Goal: Information Seeking & Learning: Learn about a topic

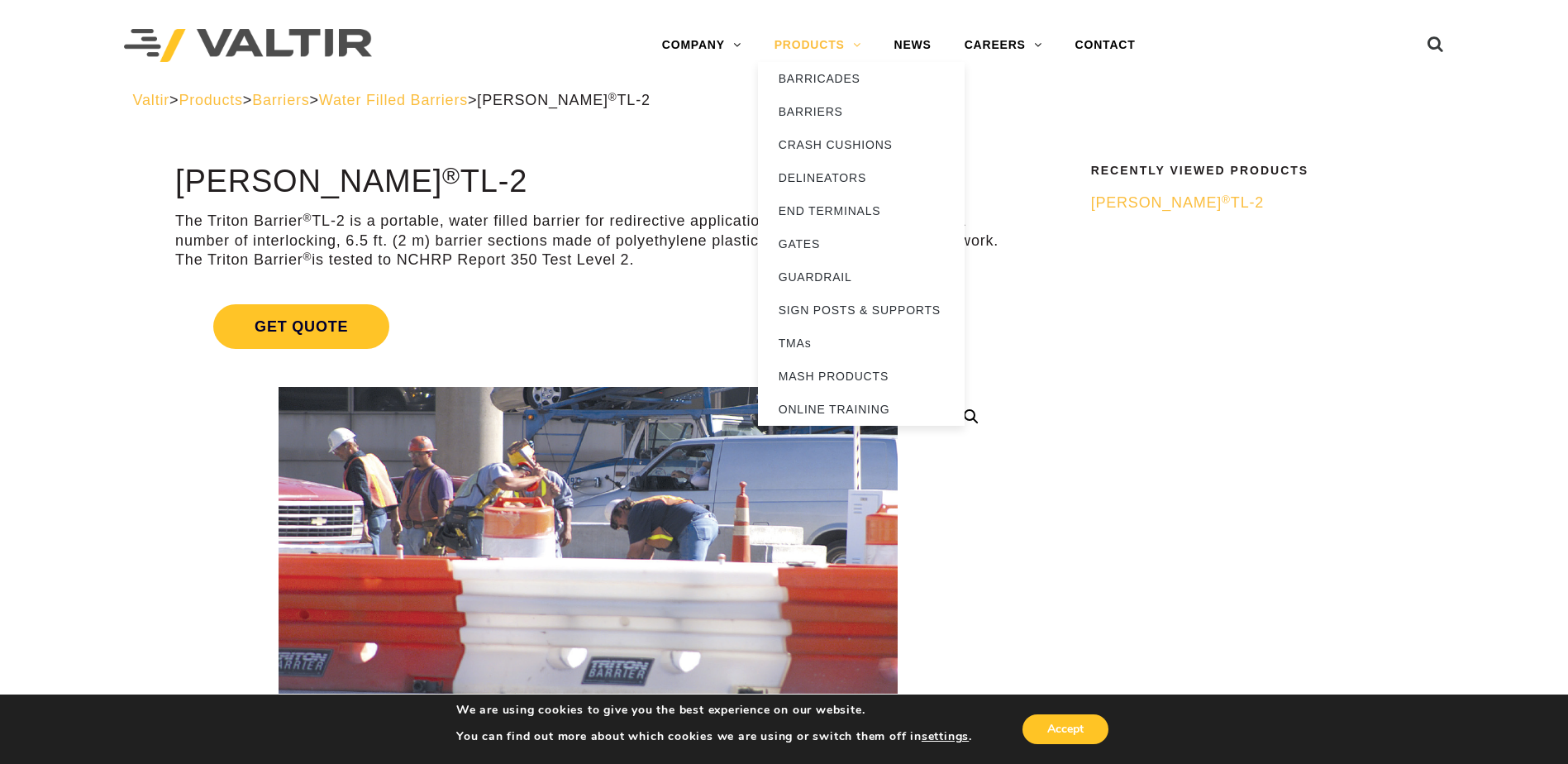
click at [866, 43] on link "PRODUCTS" at bounding box center [818, 46] width 120 height 33
click at [842, 50] on link "PRODUCTS" at bounding box center [818, 46] width 120 height 33
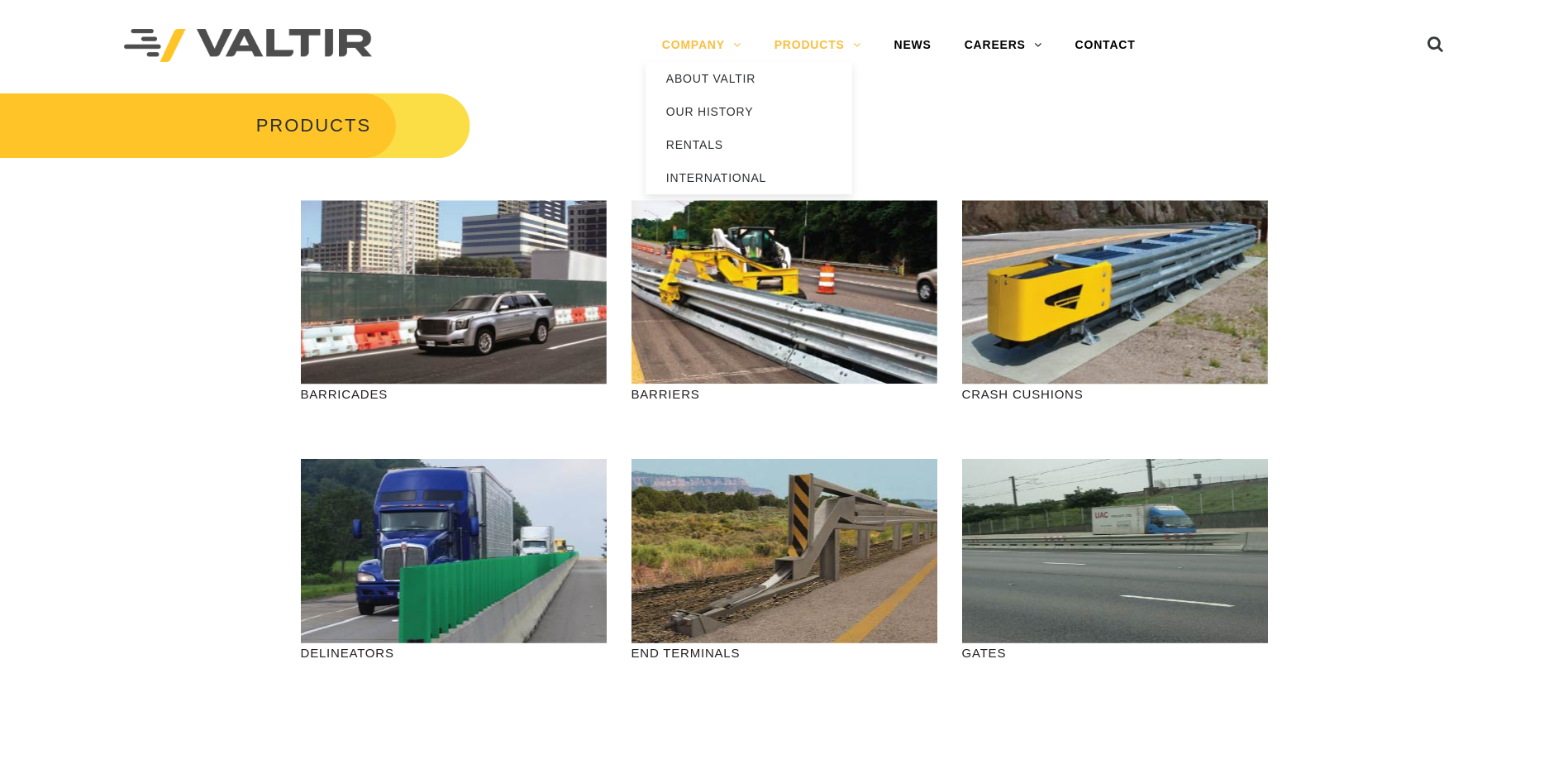
click at [729, 43] on link "COMPANY" at bounding box center [702, 46] width 113 height 33
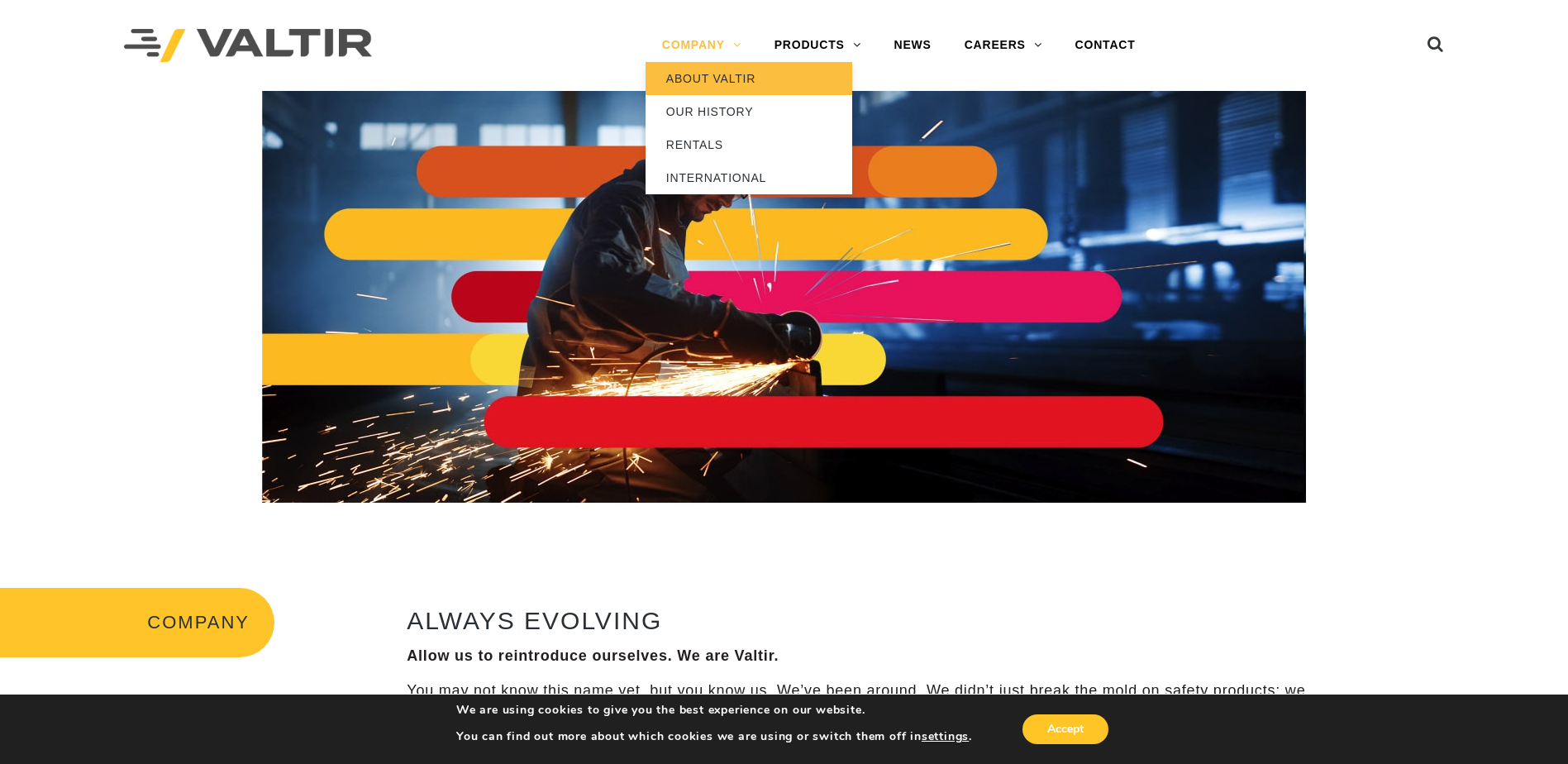
click at [712, 83] on link "ABOUT VALTIR" at bounding box center [749, 79] width 207 height 33
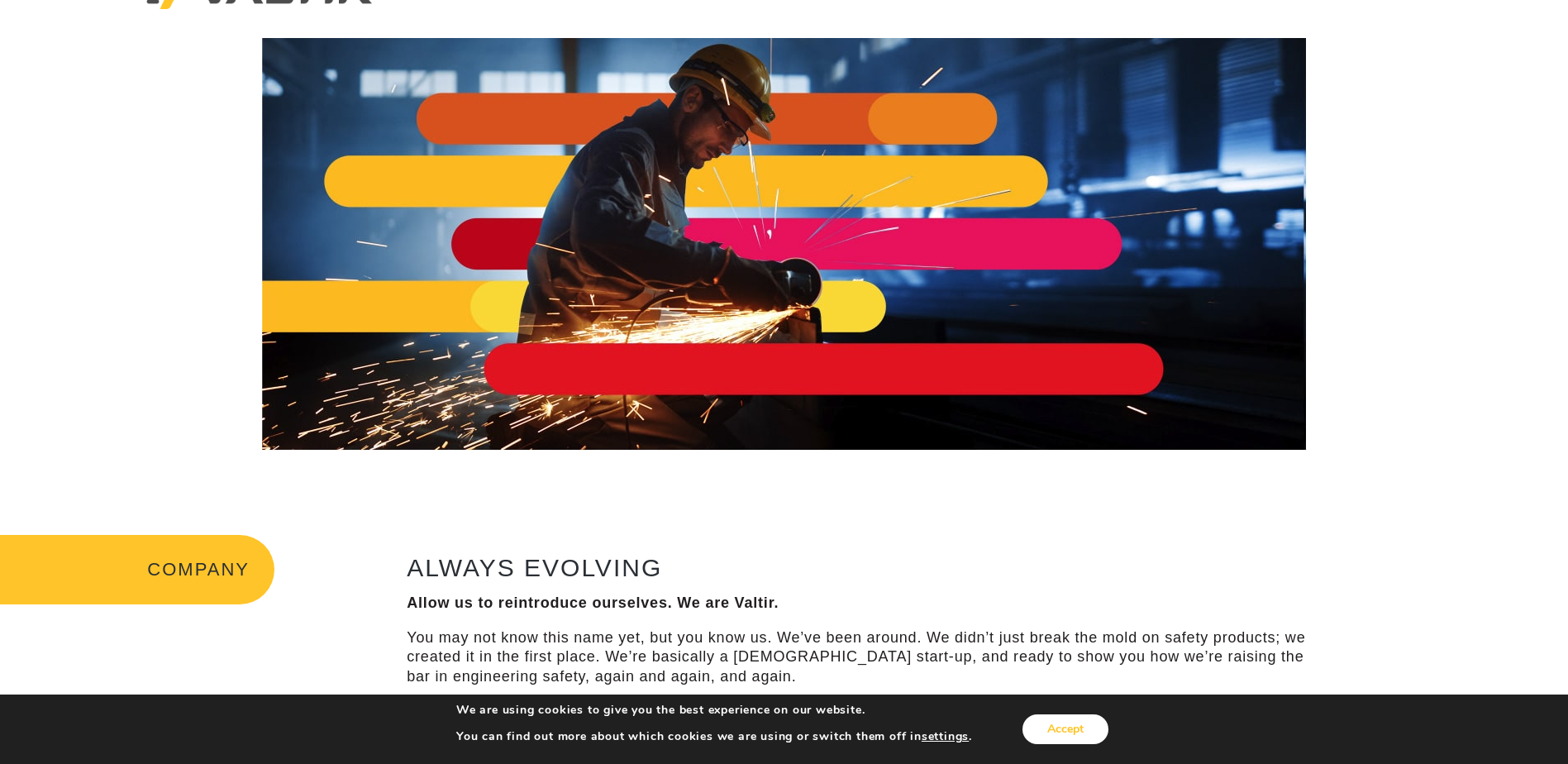
scroll to position [83, 0]
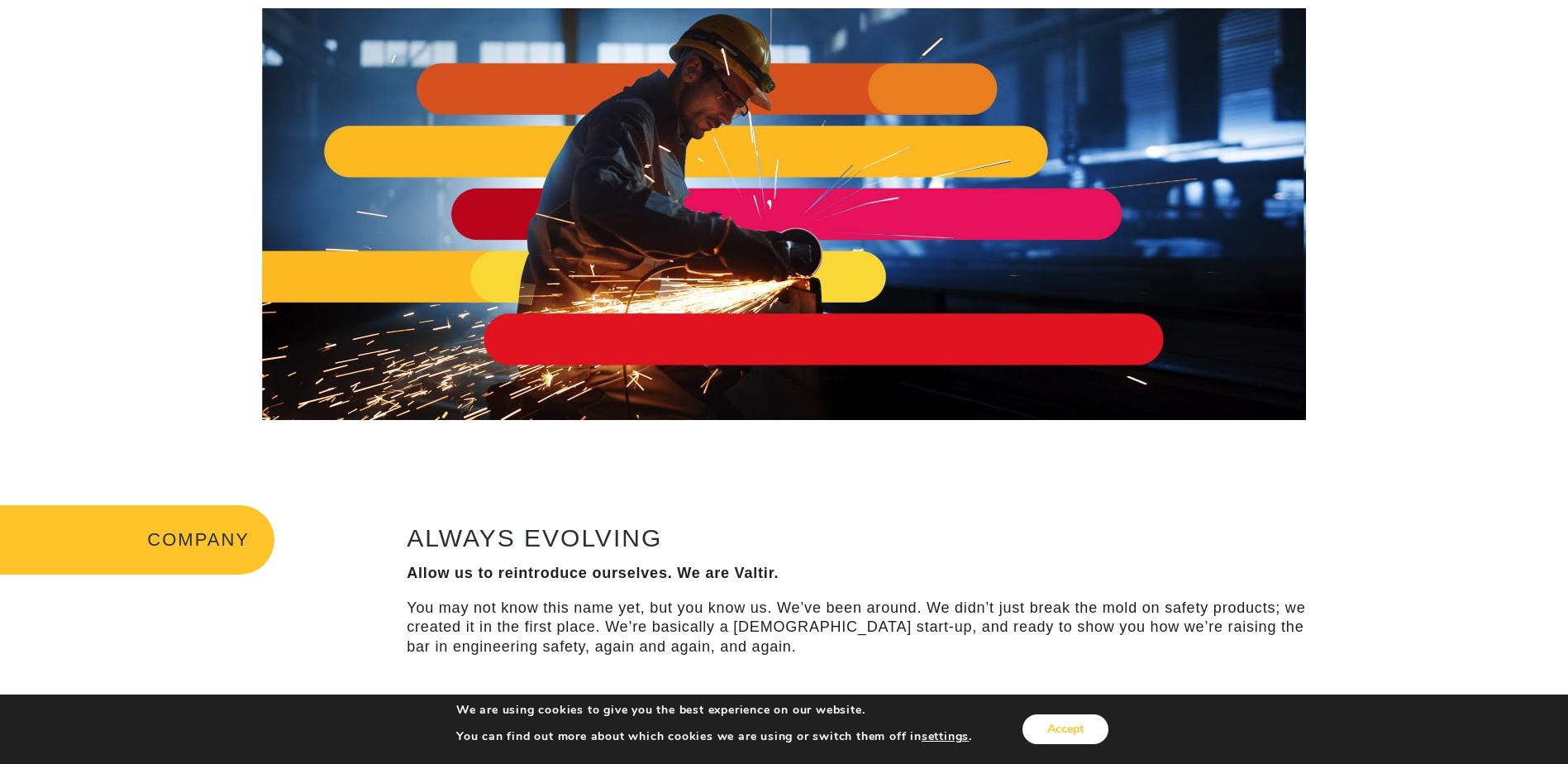
click at [1080, 733] on button "Accept" at bounding box center [1066, 729] width 86 height 30
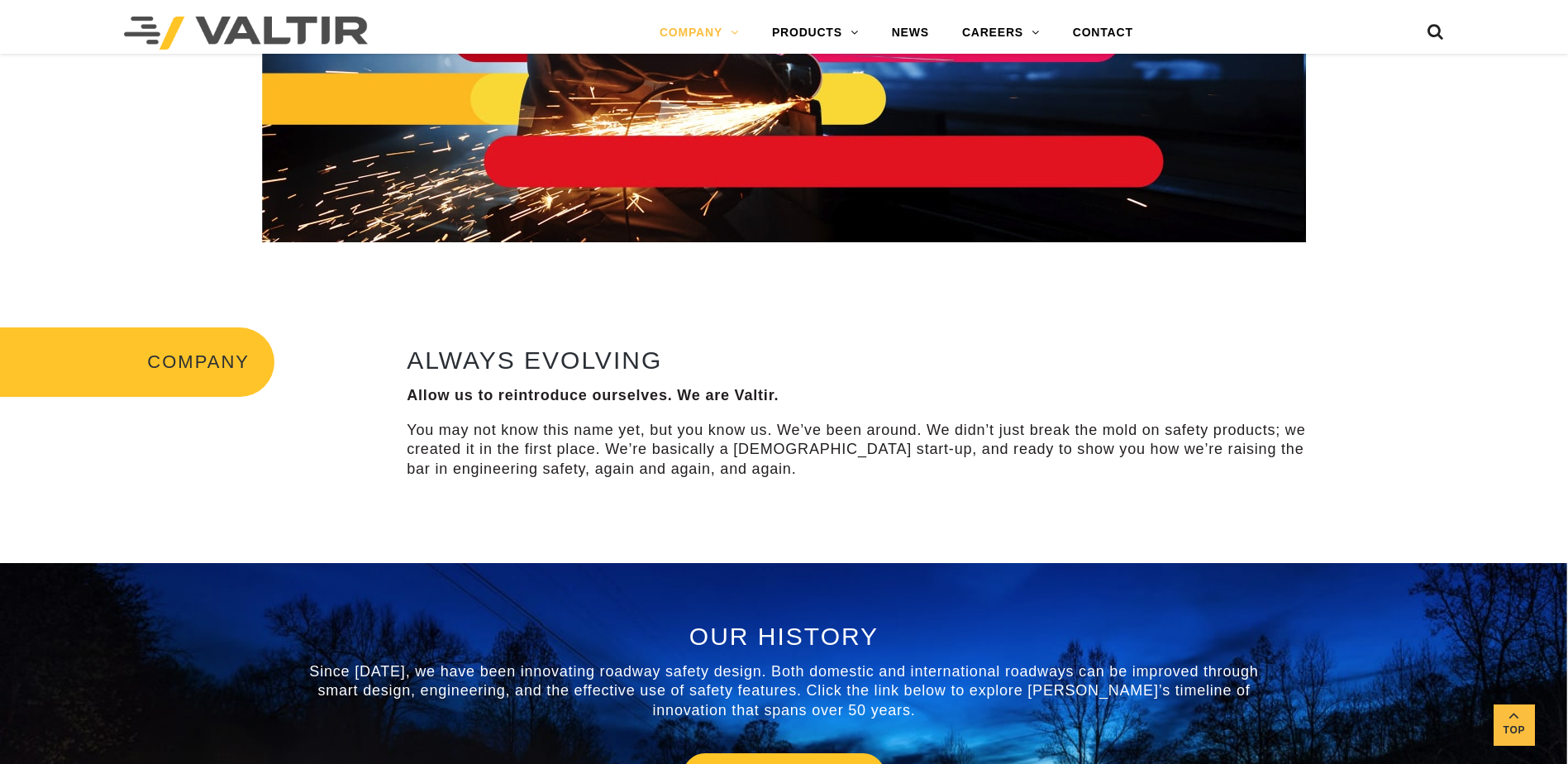
scroll to position [0, 0]
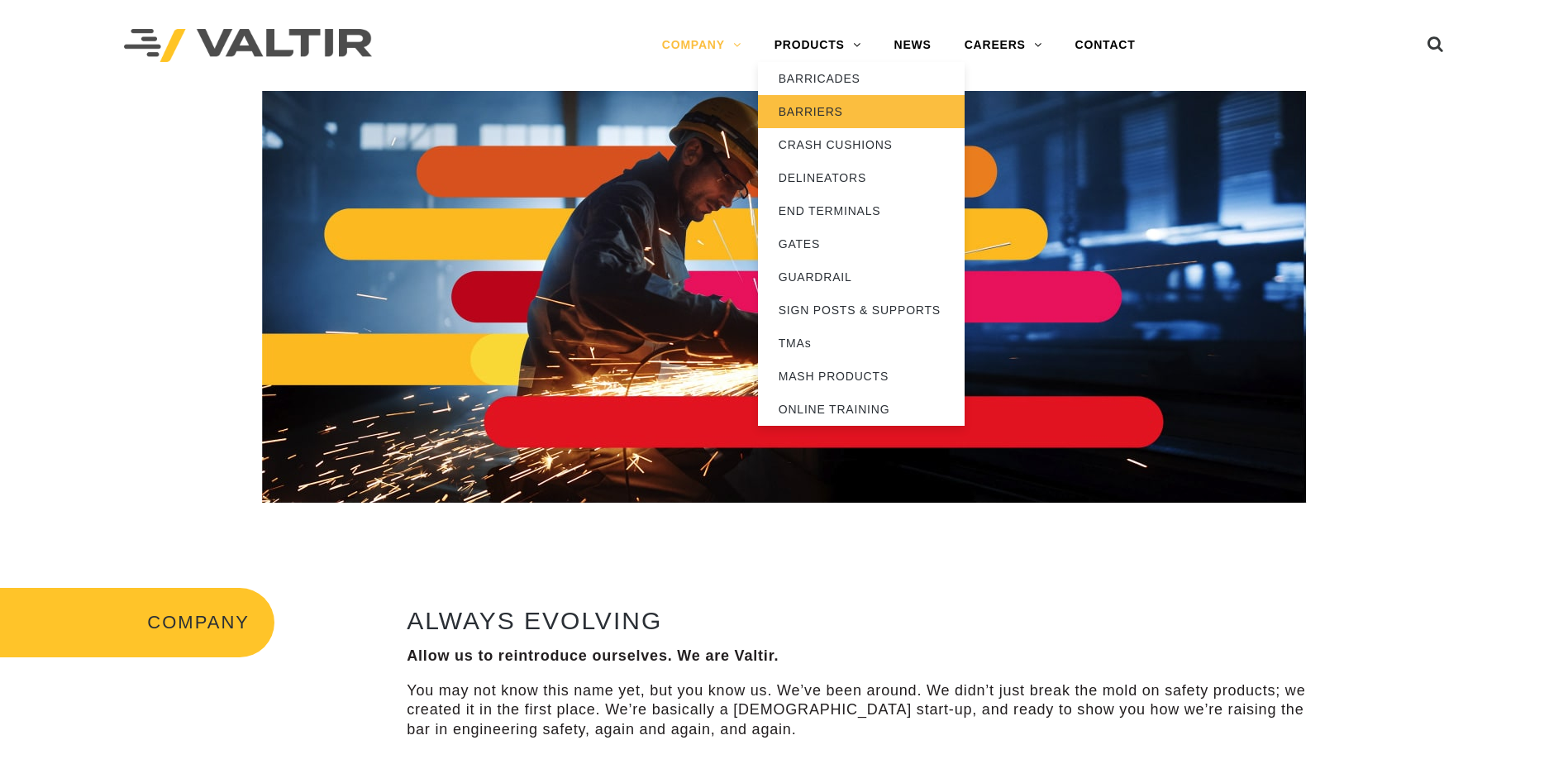
click at [827, 105] on link "BARRIERS" at bounding box center [861, 112] width 207 height 33
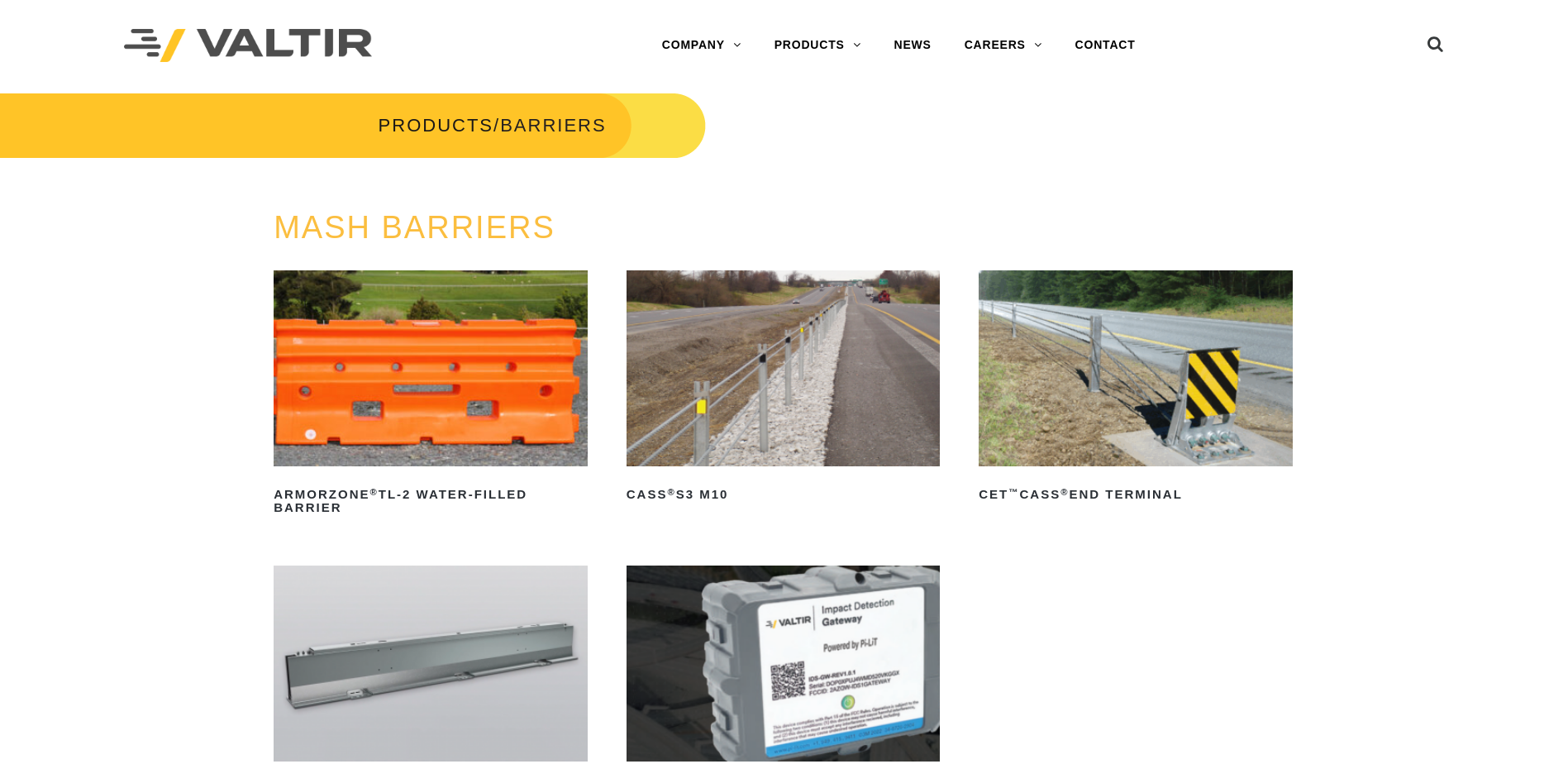
click at [516, 400] on img at bounding box center [431, 368] width 314 height 196
